Goal: Go to known website: Access a specific website the user already knows

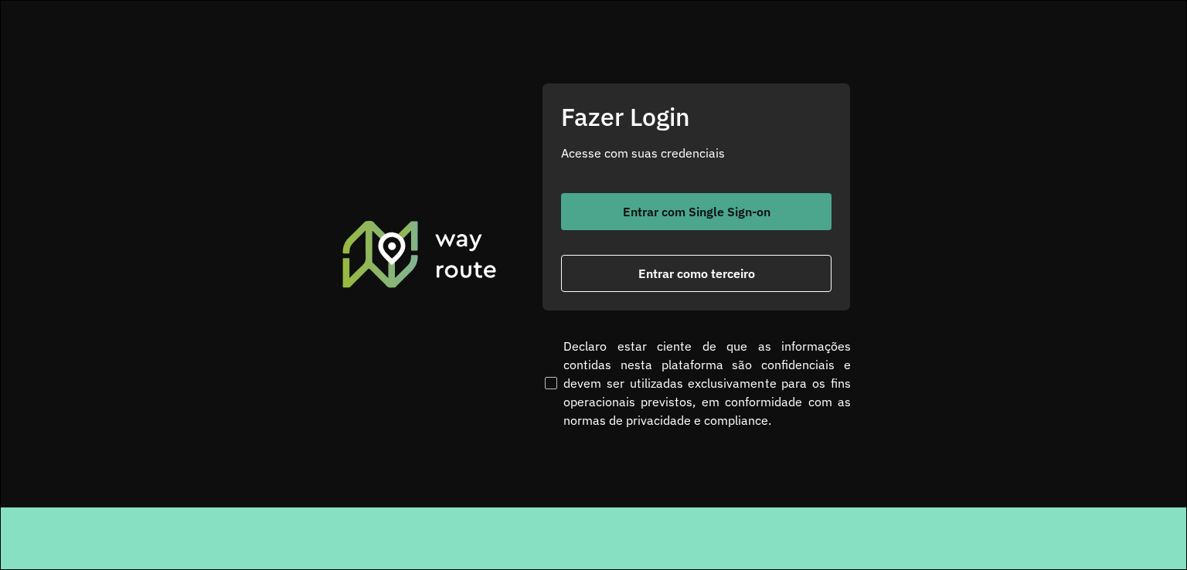
click at [685, 217] on span "Entrar com Single Sign-on" at bounding box center [697, 212] width 148 height 12
